Goal: Task Accomplishment & Management: Manage account settings

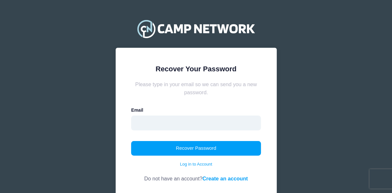
click at [146, 119] on input "email" at bounding box center [196, 122] width 130 height 15
type input "[PERSON_NAME][EMAIL_ADDRESS][PERSON_NAME][DOMAIN_NAME]"
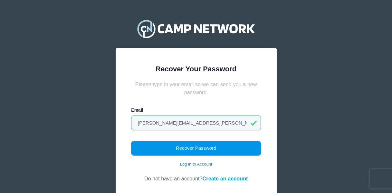
click at [194, 146] on button "Recover Password" at bounding box center [196, 148] width 130 height 15
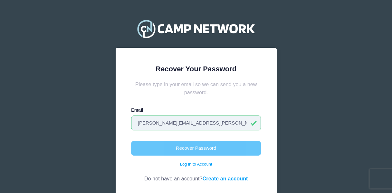
click at [206, 120] on input "[PERSON_NAME][EMAIL_ADDRESS][PERSON_NAME][DOMAIN_NAME]" at bounding box center [196, 122] width 130 height 15
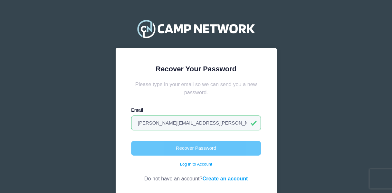
click at [207, 97] on form "Please type in your email so we can send you a new password. Email [PERSON_NAME…" at bounding box center [196, 131] width 130 height 102
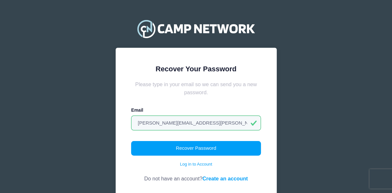
click at [292, 109] on div "Recover Your Password Please type in your email so we can send you a new passwo…" at bounding box center [196, 114] width 392 height 229
click at [193, 164] on link "Log in to Account" at bounding box center [196, 164] width 32 height 6
